Goal: Complete application form

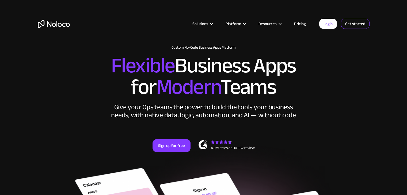
click at [0, 0] on link "Get started" at bounding box center [0, 0] width 0 height 0
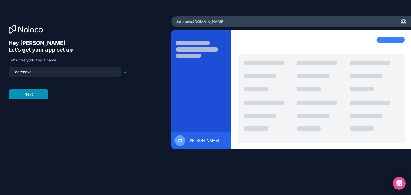
click at [33, 98] on button "Next" at bounding box center [29, 95] width 40 height 10
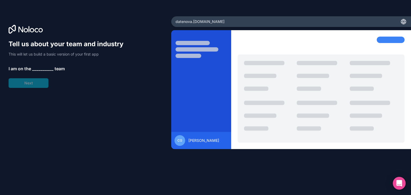
click at [45, 68] on span "__________" at bounding box center [42, 69] width 21 height 6
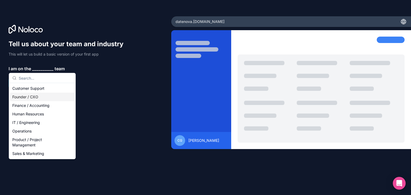
click at [52, 98] on div "Founder / CXO" at bounding box center [42, 97] width 64 height 9
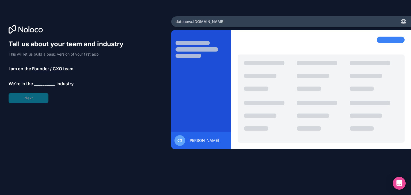
click at [41, 84] on span "__________" at bounding box center [44, 84] width 21 height 6
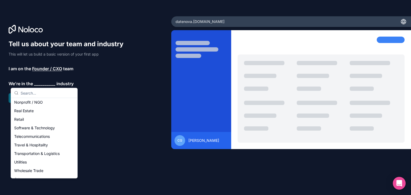
scroll to position [107, 0]
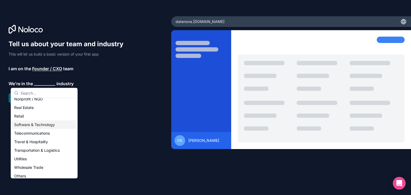
click at [48, 122] on div "Software & Technology" at bounding box center [44, 125] width 64 height 9
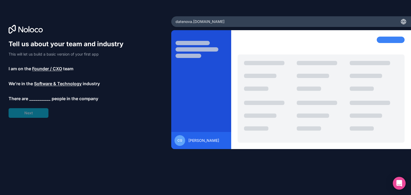
click at [37, 98] on span "__________" at bounding box center [39, 98] width 21 height 6
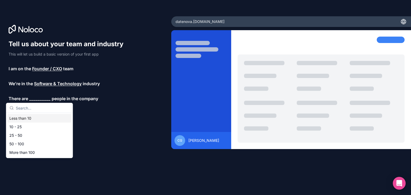
click at [36, 118] on div "Less than 10" at bounding box center [39, 118] width 64 height 9
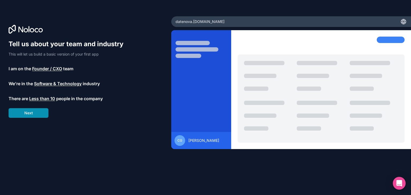
click at [36, 116] on button "Next" at bounding box center [29, 113] width 40 height 10
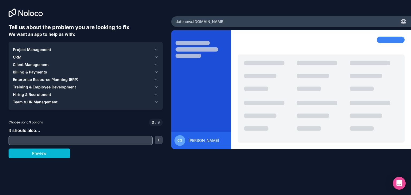
click at [36, 142] on input "text" at bounding box center [80, 140] width 141 height 7
click at [38, 153] on button "Preview" at bounding box center [40, 154] width 62 height 10
click at [158, 140] on button "button" at bounding box center [159, 140] width 8 height 9
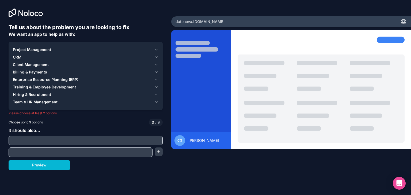
click at [110, 139] on input "text" at bounding box center [85, 140] width 151 height 7
click at [49, 51] on span "Project Management" at bounding box center [32, 49] width 38 height 5
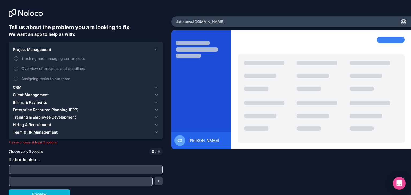
click at [14, 57] on button "Tracking and managing our projects" at bounding box center [16, 58] width 4 height 4
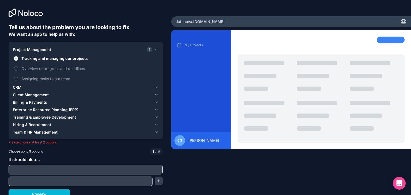
scroll to position [4, 0]
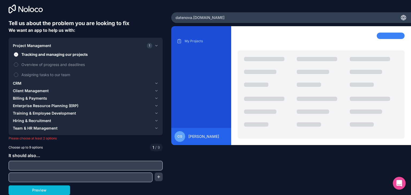
click at [16, 82] on span "CRM" at bounding box center [17, 83] width 9 height 5
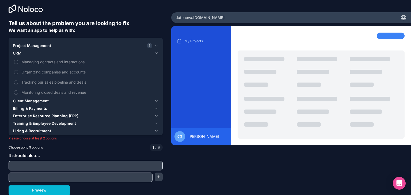
click at [15, 60] on button "Managing contacts and interactions" at bounding box center [16, 62] width 4 height 4
click at [15, 62] on button "Managing contacts and interactions" at bounding box center [16, 62] width 4 height 4
click at [16, 71] on button "Organizing companies and accounts" at bounding box center [16, 72] width 4 height 4
click at [18, 101] on span "Client Management" at bounding box center [31, 100] width 36 height 5
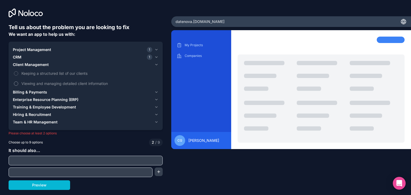
scroll to position [0, 0]
click at [14, 73] on button "Keeping a structured list of our clients" at bounding box center [16, 73] width 4 height 4
click at [20, 93] on span "Billing & Payments" at bounding box center [30, 92] width 34 height 5
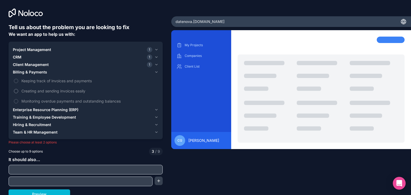
click at [16, 90] on button "Creating and sending invoices easily" at bounding box center [16, 91] width 4 height 4
click at [16, 81] on button "Keeping track of invoices and payments" at bounding box center [16, 81] width 4 height 4
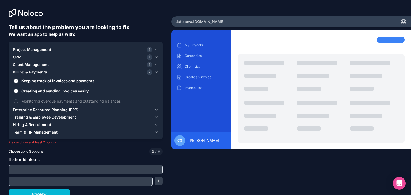
click at [16, 92] on button "Creating and sending invoices easily" at bounding box center [16, 91] width 4 height 4
click at [19, 111] on span "Enterprise Resource Planning (ERP)" at bounding box center [46, 109] width 66 height 5
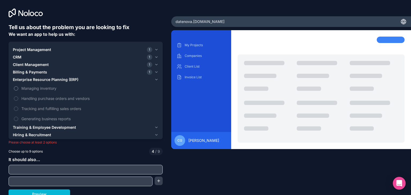
click at [16, 90] on button "Managing inventory" at bounding box center [16, 88] width 4 height 4
click at [17, 119] on button "Generating business reports" at bounding box center [16, 119] width 4 height 4
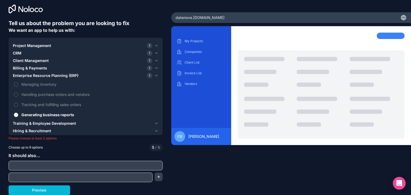
click at [37, 123] on span "Training & Employee Development" at bounding box center [44, 123] width 63 height 5
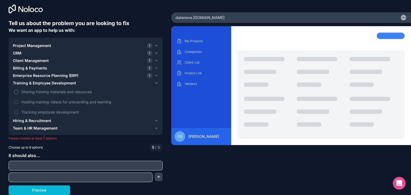
click at [17, 90] on button "Sharing training materials and resources" at bounding box center [16, 92] width 4 height 4
click at [17, 102] on button "Hosting training videos for onboarding and learning" at bounding box center [16, 102] width 4 height 4
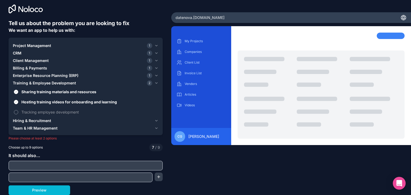
click at [16, 112] on button "Tracking employee development" at bounding box center [16, 112] width 4 height 4
click at [15, 101] on button "Hosting training videos for onboarding and learning" at bounding box center [16, 102] width 4 height 4
click at [17, 113] on button "Tracking employee development" at bounding box center [16, 112] width 4 height 4
click at [22, 121] on span "Hiring & Recruitment" at bounding box center [32, 120] width 38 height 5
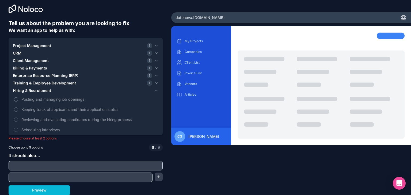
click at [15, 100] on button "Posting and managing job openings" at bounding box center [16, 99] width 4 height 4
click at [17, 108] on button "Keeping track of applicants and their application status" at bounding box center [16, 110] width 4 height 4
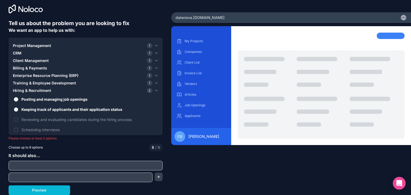
click at [17, 108] on button "Keeping track of applicants and their application status" at bounding box center [16, 110] width 4 height 4
click at [15, 99] on button "Posting and managing job openings" at bounding box center [16, 99] width 4 height 4
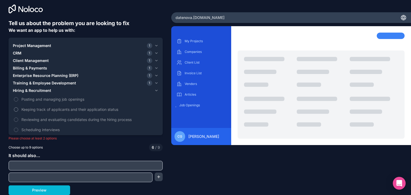
click at [15, 109] on button "Keeping track of applicants and their application status" at bounding box center [16, 110] width 4 height 4
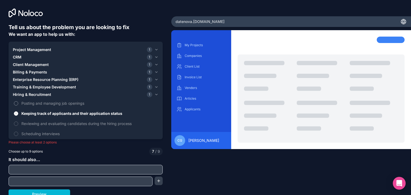
click at [15, 104] on button "Posting and managing job openings" at bounding box center [16, 103] width 4 height 4
click at [16, 114] on button "Keeping track of applicants and their application status" at bounding box center [16, 114] width 4 height 4
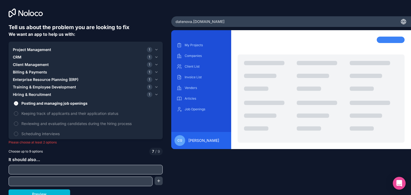
click at [23, 81] on span "Enterprise Resource Planning (ERP)" at bounding box center [46, 79] width 66 height 5
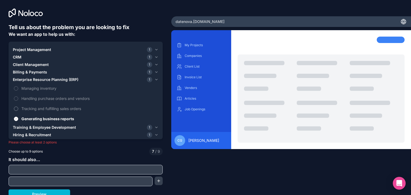
click at [16, 109] on button "Tracking and fulfilling sales orders" at bounding box center [16, 109] width 4 height 4
click at [17, 101] on label "Handling purchase orders and vendors" at bounding box center [86, 99] width 146 height 10
click at [17, 101] on button "Handling purchase orders and vendors" at bounding box center [16, 99] width 4 height 4
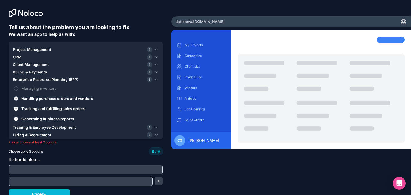
click at [17, 101] on label "Handling purchase orders and vendors" at bounding box center [86, 99] width 146 height 10
click at [17, 101] on button "Handling purchase orders and vendors" at bounding box center [16, 99] width 4 height 4
click at [17, 101] on label "Handling purchase orders and vendors" at bounding box center [86, 99] width 146 height 10
click at [17, 101] on button "Handling purchase orders and vendors" at bounding box center [16, 99] width 4 height 4
click at [96, 147] on div "Tell us about the problem you are looking to fix We want an app to help us with…" at bounding box center [86, 112] width 154 height 176
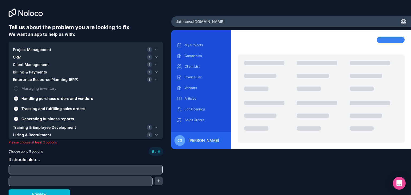
scroll to position [4, 0]
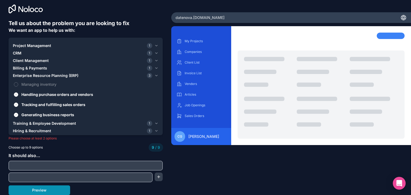
click at [51, 193] on button "Preview" at bounding box center [40, 191] width 62 height 10
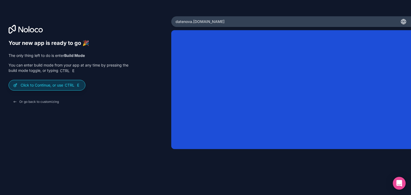
click at [56, 87] on p "Click to Continue, or use Ctrl E" at bounding box center [51, 85] width 60 height 5
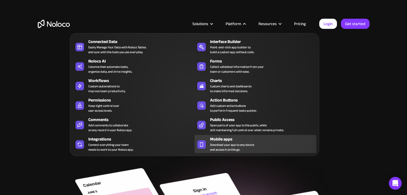
click at [239, 145] on span "Download your app to any device and access it on the go." at bounding box center [232, 148] width 44 height 10
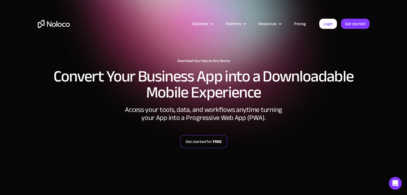
click at [214, 141] on strong "FREE" at bounding box center [217, 141] width 9 height 7
